Goal: Information Seeking & Learning: Learn about a topic

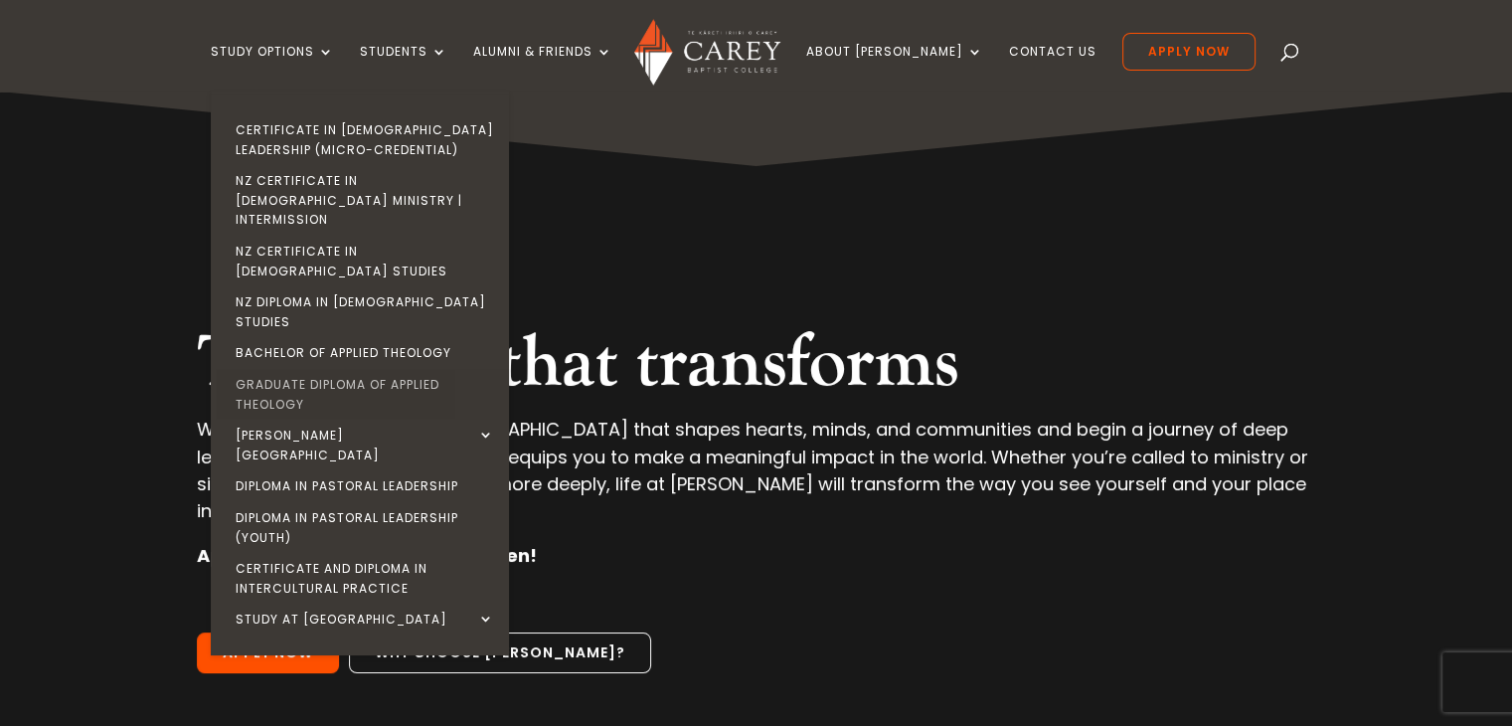
click at [350, 369] on link "Graduate Diploma of Applied Theology" at bounding box center [365, 394] width 298 height 51
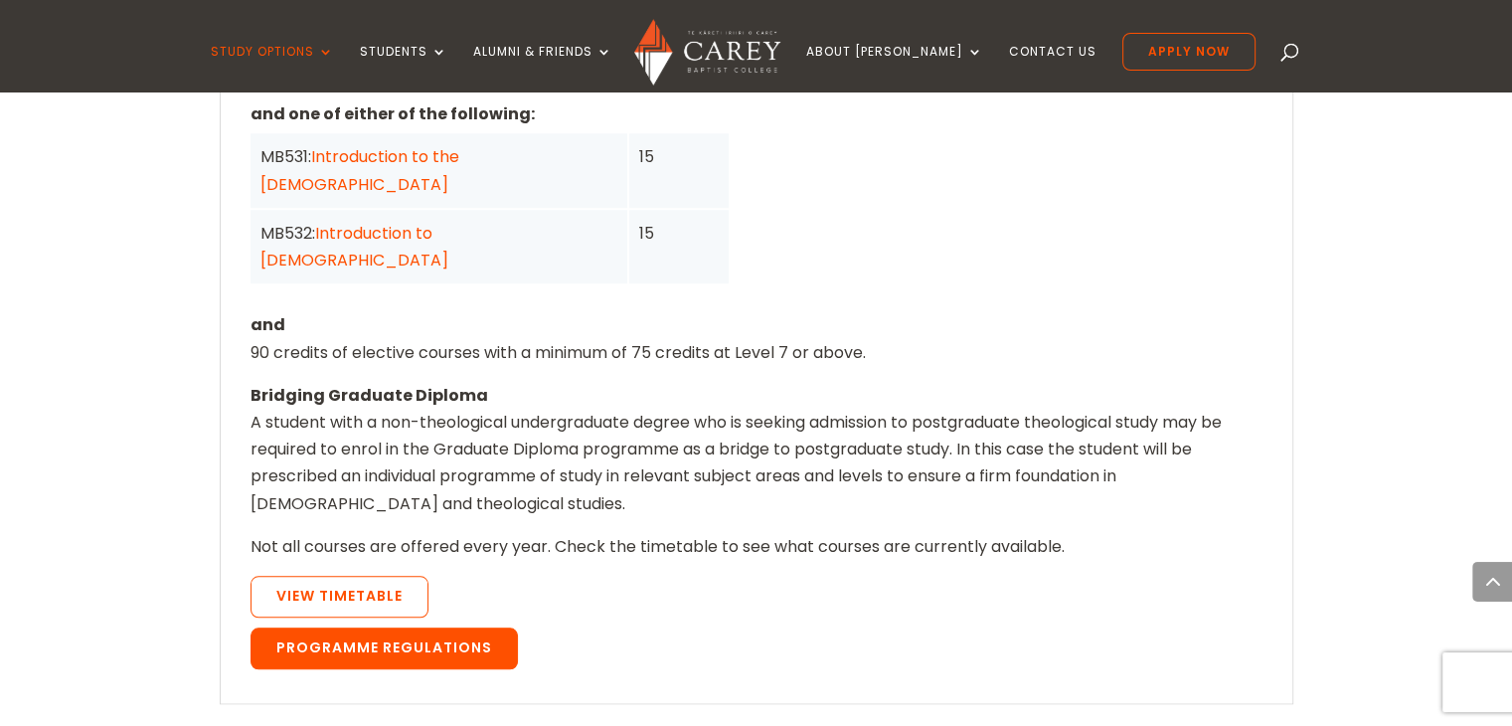
scroll to position [1889, 0]
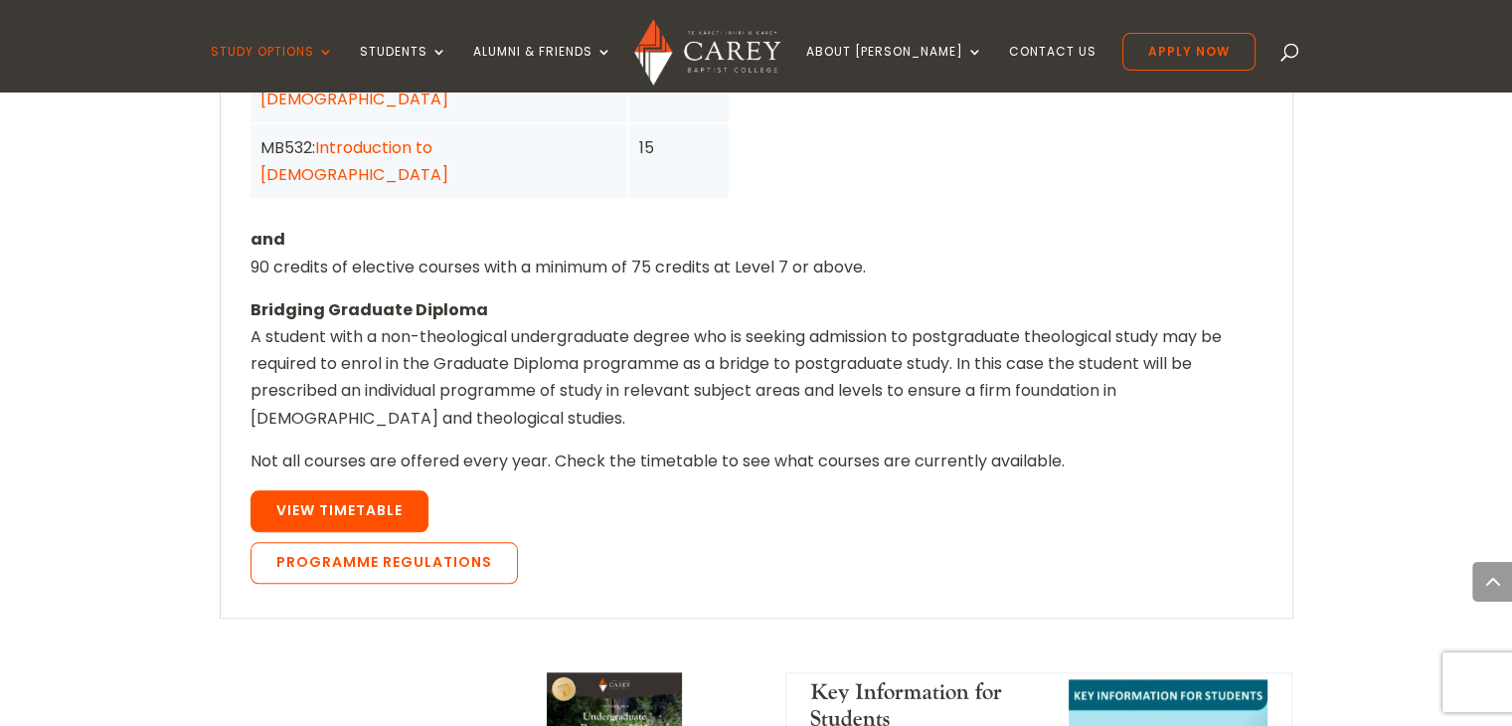
click at [357, 490] on link "View Timetable" at bounding box center [340, 511] width 178 height 42
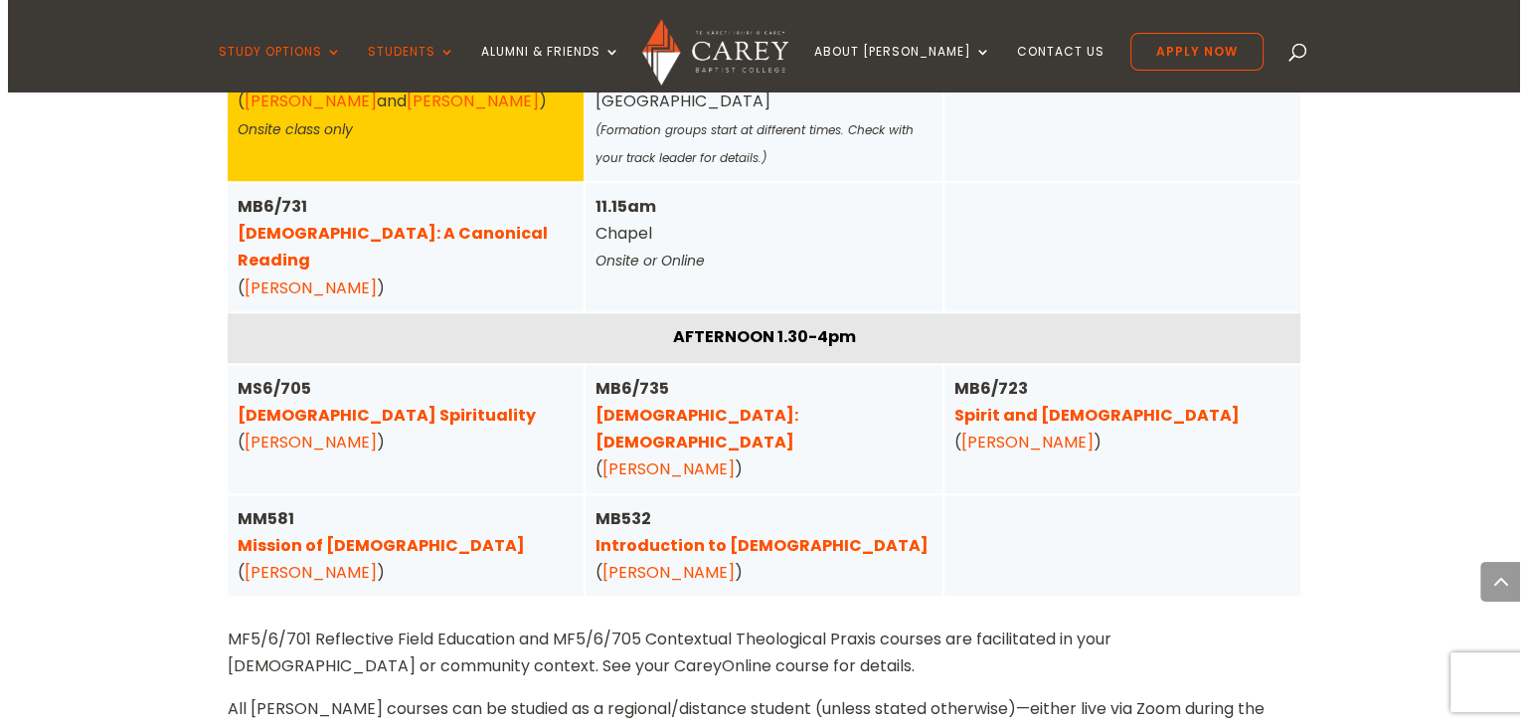
scroll to position [1557, 0]
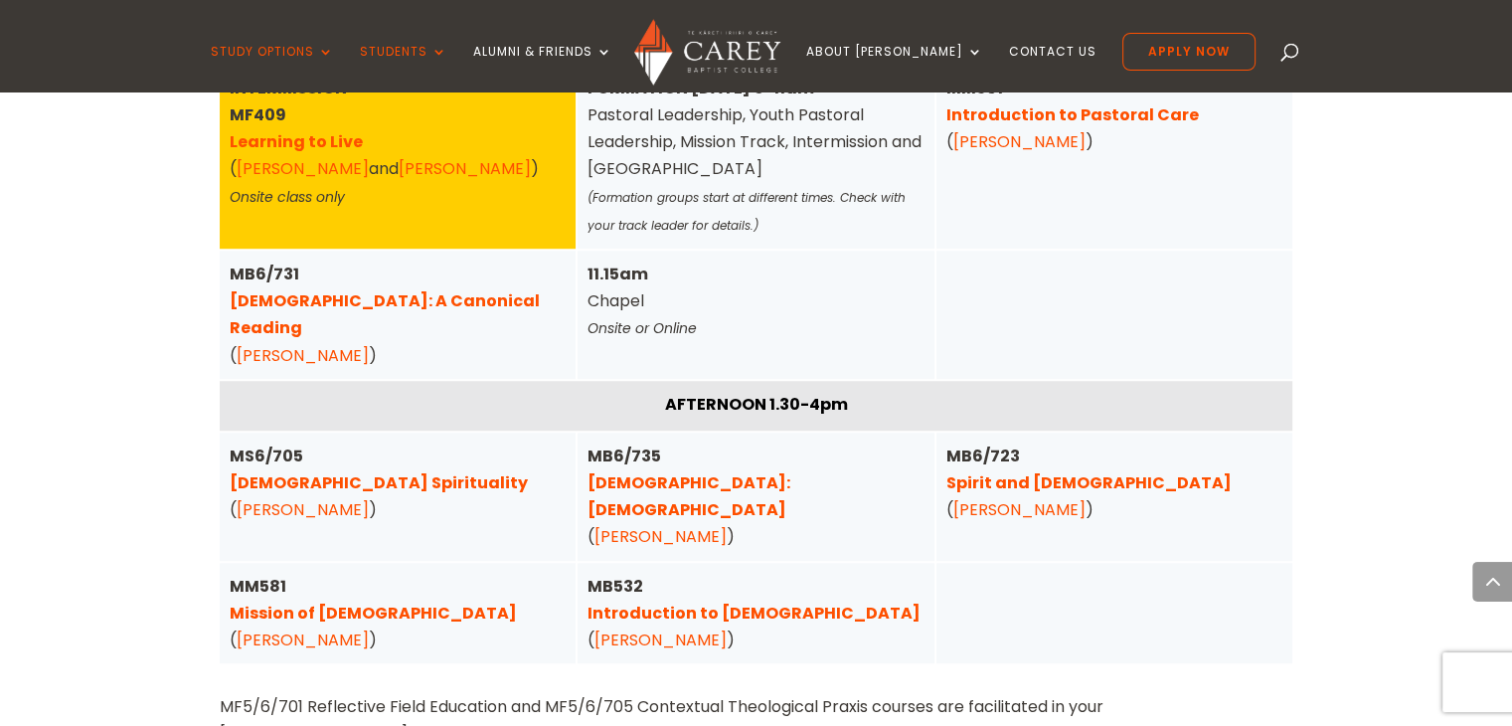
click at [1014, 471] on link "Spirit and [DEMOGRAPHIC_DATA]" at bounding box center [1088, 482] width 285 height 23
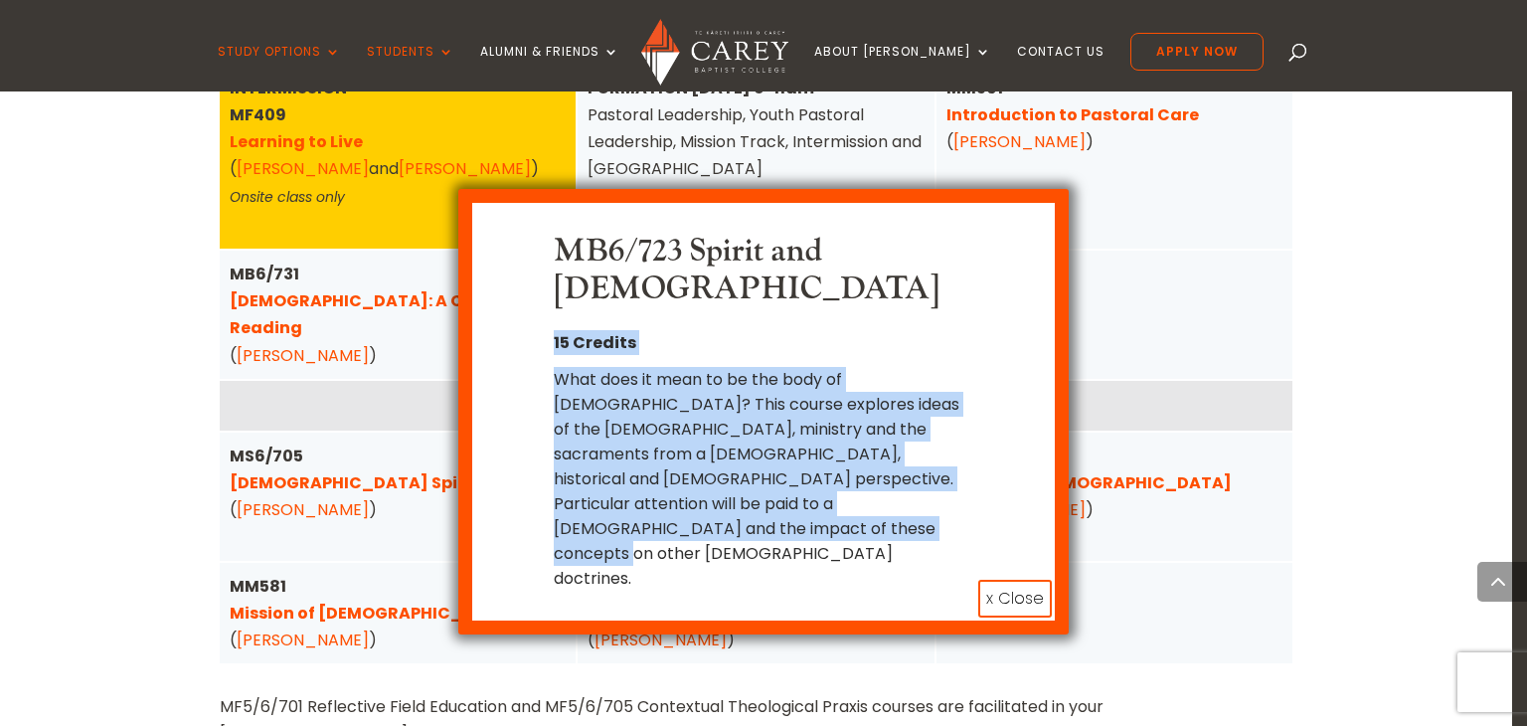
drag, startPoint x: 647, startPoint y: 486, endPoint x: 547, endPoint y: 291, distance: 219.2
click at [547, 291] on div "MB6/723 Spirit and [DEMOGRAPHIC_DATA] 15 Credits What does it mean to be the bo…" at bounding box center [763, 412] width 523 height 358
click at [660, 499] on div "MB6/723 Spirit and [DEMOGRAPHIC_DATA] 15 Credits What does it mean to be the bo…" at bounding box center [763, 411] width 610 height 445
drag, startPoint x: 637, startPoint y: 486, endPoint x: 545, endPoint y: 347, distance: 167.1
click at [562, 367] on div "What does it mean to be the body of [DEMOGRAPHIC_DATA]? This course explores id…" at bounding box center [763, 479] width 419 height 224
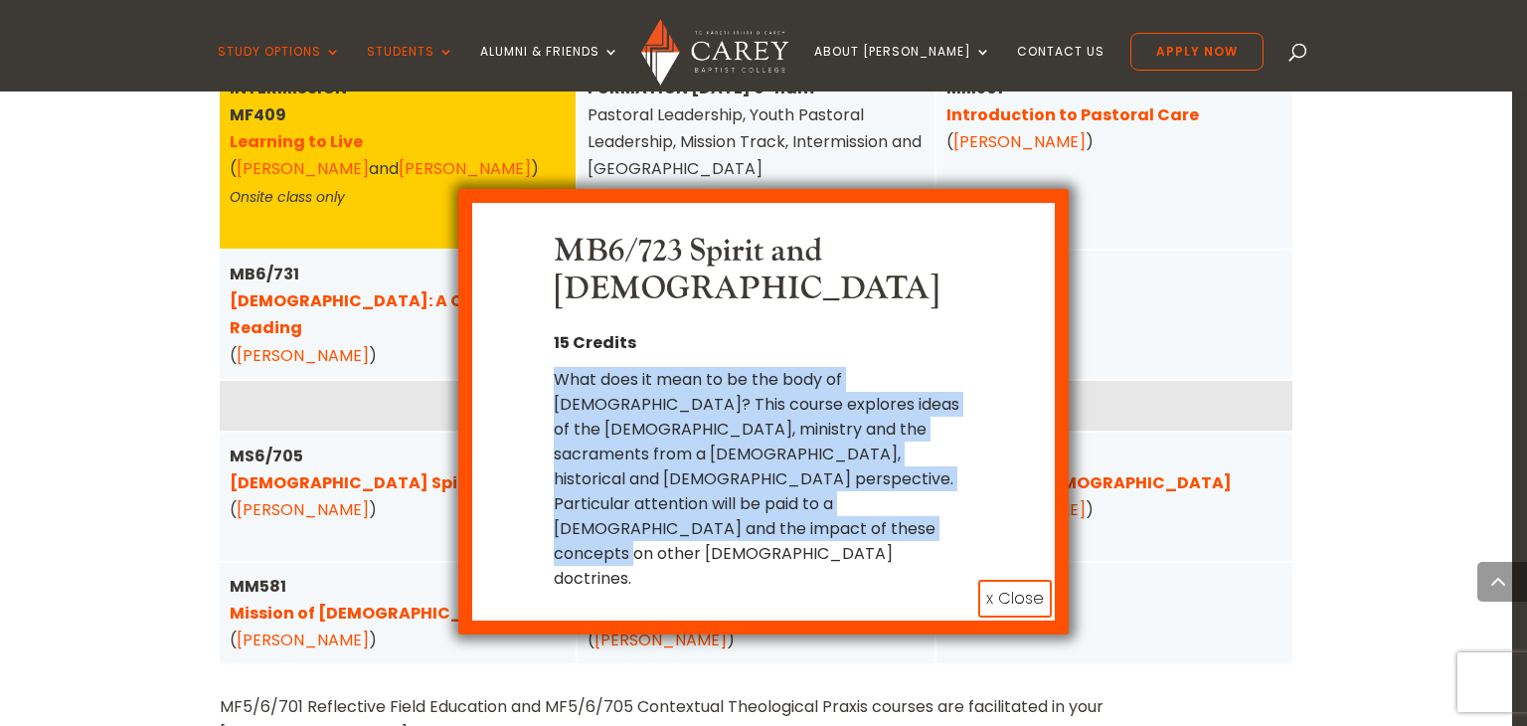
copy div "What does it mean to be the body of [DEMOGRAPHIC_DATA]? This course explores id…"
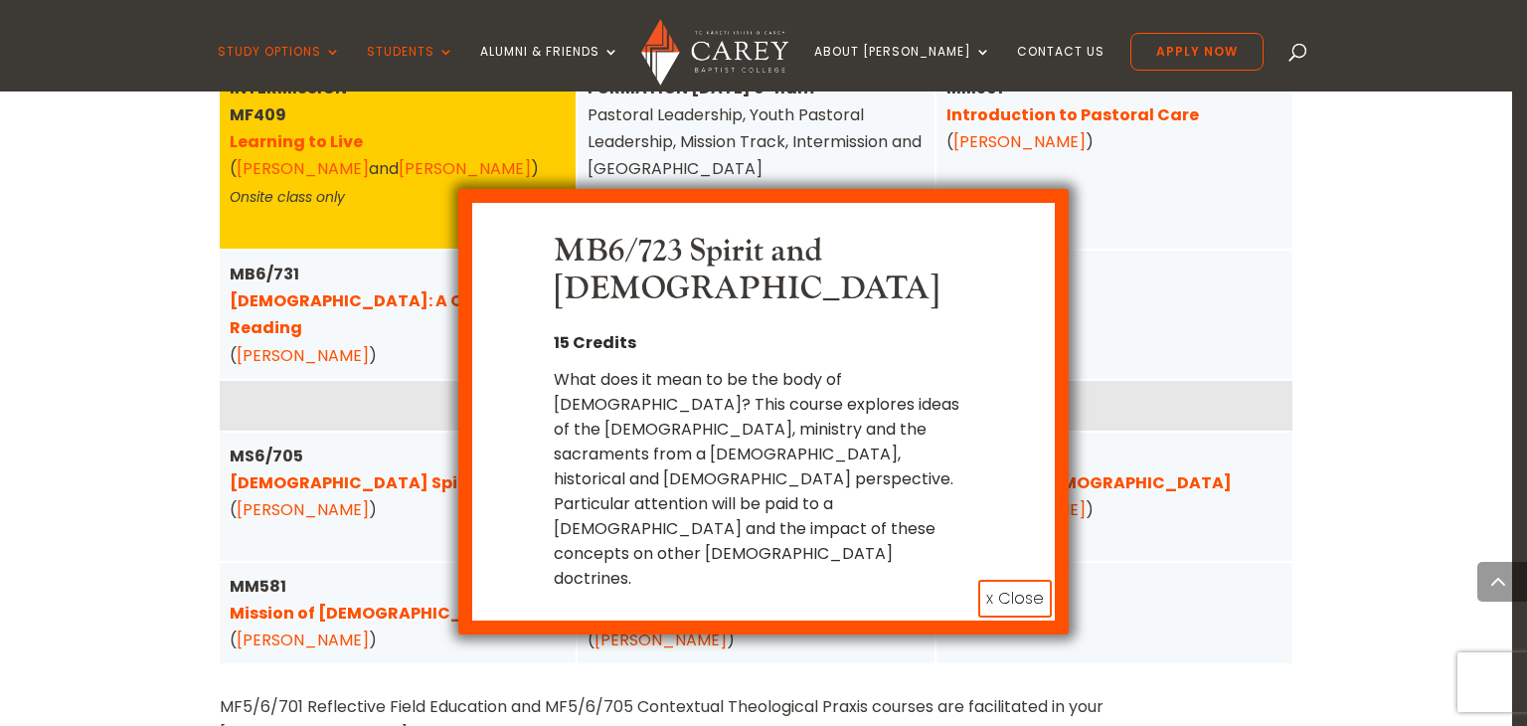
click at [1161, 246] on div "MB6/723 Spirit and Church 15 Credits What does it mean to be the body of Christ…" at bounding box center [763, 363] width 1527 height 726
click at [1023, 580] on button "x Close" at bounding box center [1015, 599] width 74 height 38
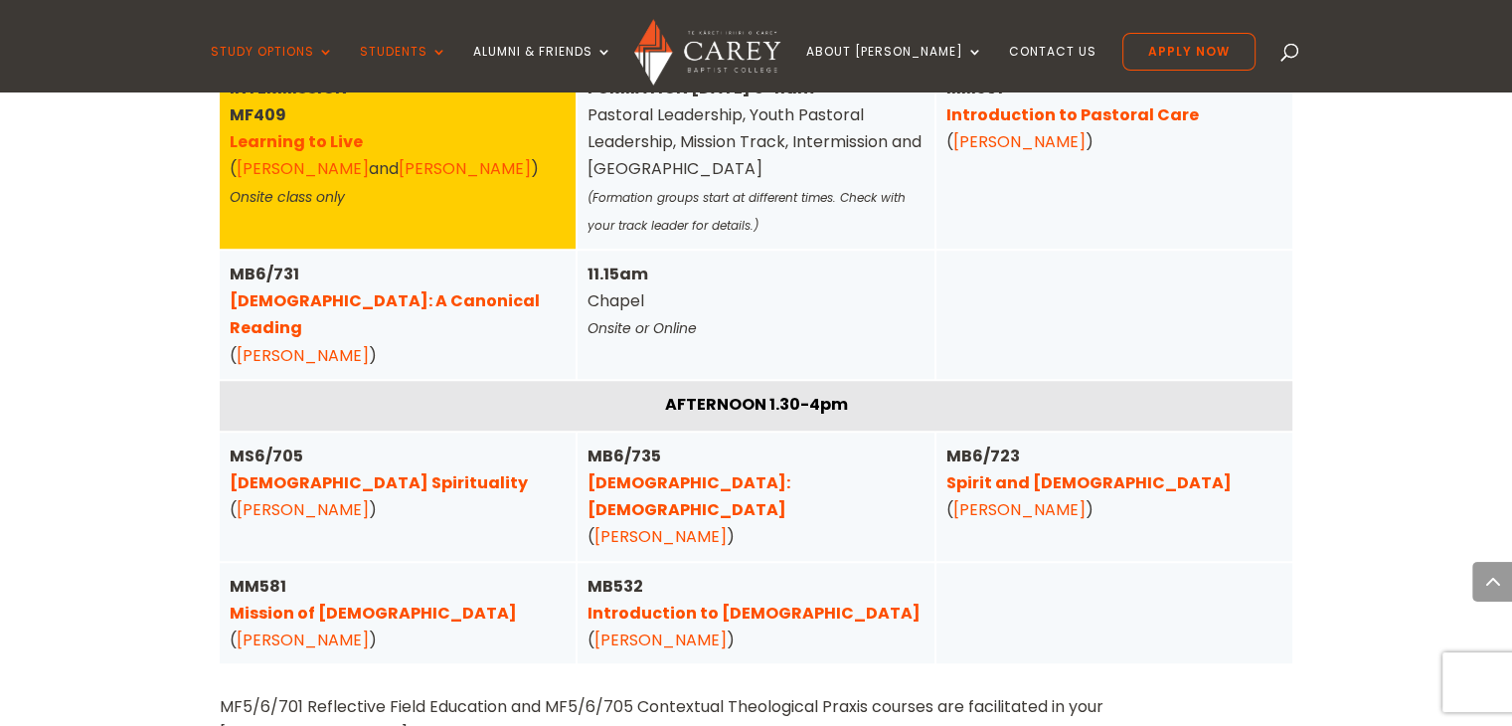
click at [304, 498] on link "Jim McInnes" at bounding box center [303, 509] width 132 height 23
click at [336, 471] on link "Christian Spirituality" at bounding box center [379, 482] width 298 height 23
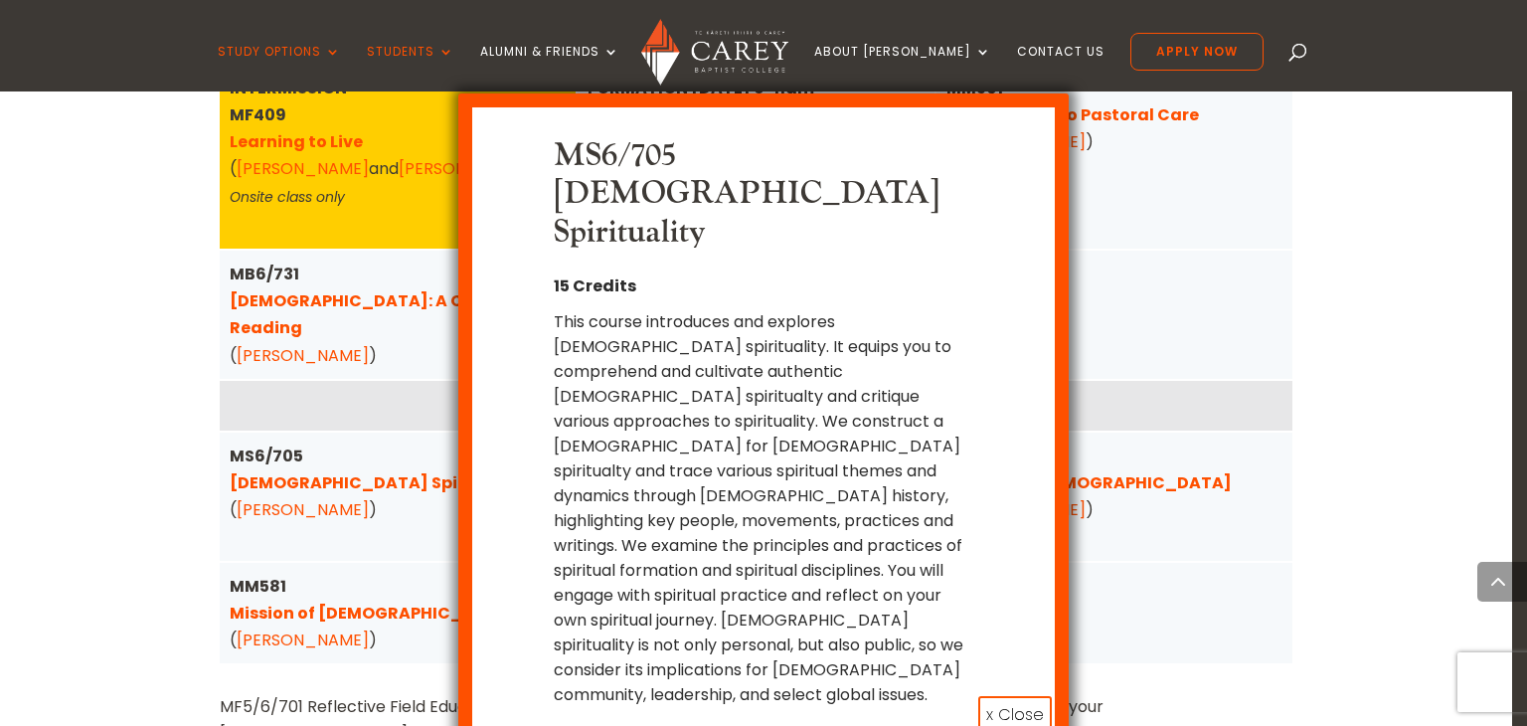
drag, startPoint x: 650, startPoint y: 244, endPoint x: 671, endPoint y: 248, distance: 21.3
click at [652, 309] on div "This course introduces and explores [DEMOGRAPHIC_DATA] spirituality. It equips …" at bounding box center [763, 508] width 419 height 398
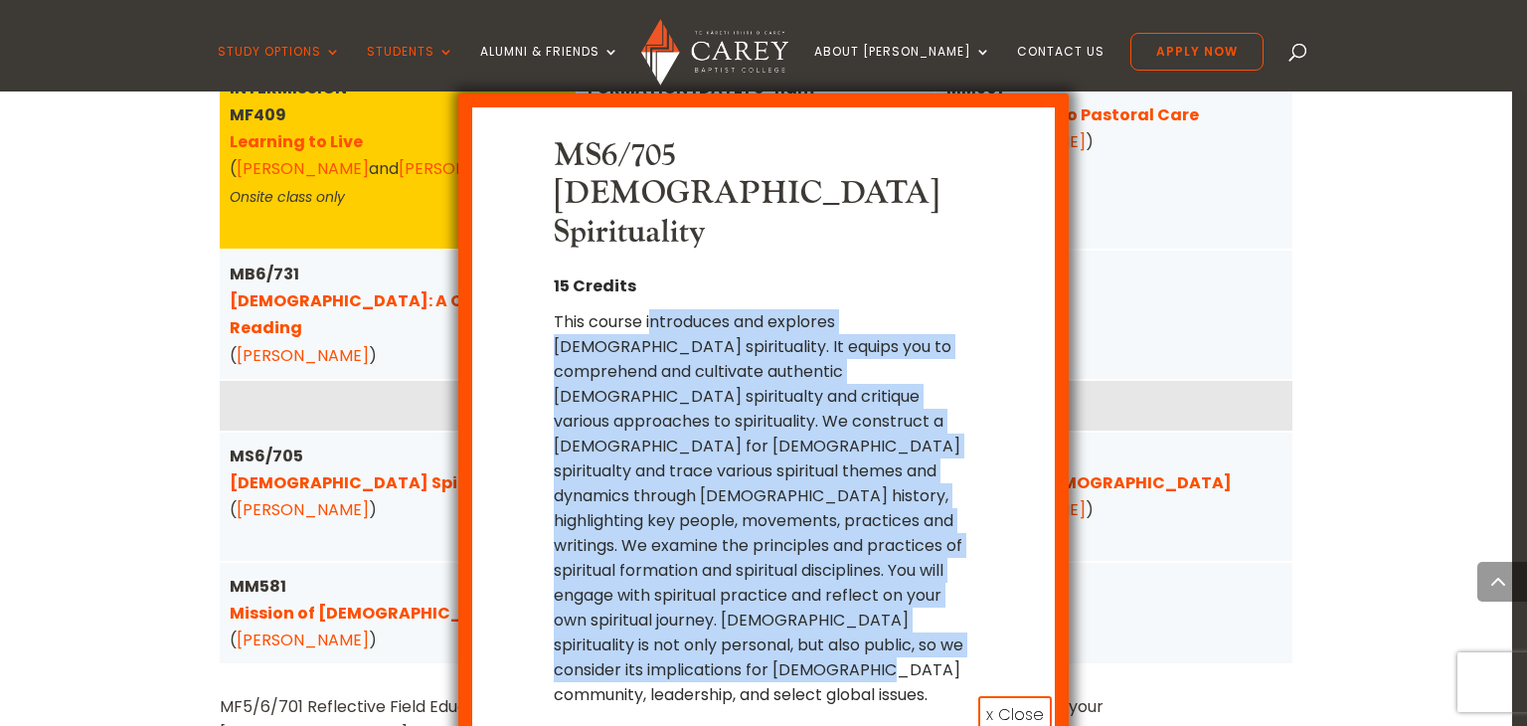
drag, startPoint x: 654, startPoint y: 242, endPoint x: 886, endPoint y: 594, distance: 421.3
click at [886, 594] on div "MS6/705 Christian Spirituality 15 Credits This course introduces and explores C…" at bounding box center [763, 421] width 610 height 657
copy div "ntroduces and explores Christian spirituality. It equips you to comprehend and …"
